Goal: Task Accomplishment & Management: Manage account settings

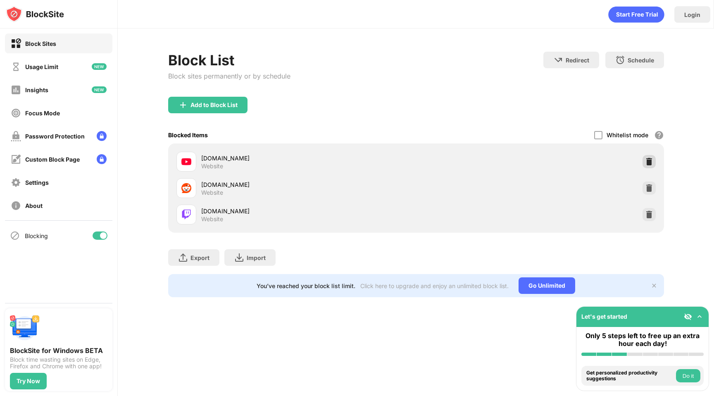
click at [652, 161] on img at bounding box center [649, 161] width 8 height 8
